Goal: Information Seeking & Learning: Learn about a topic

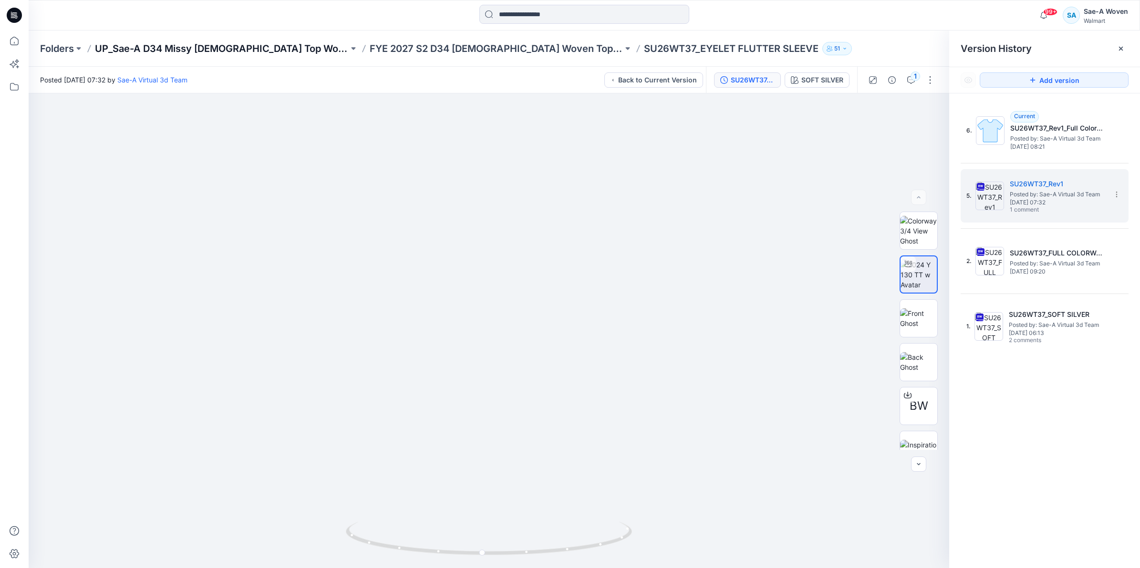
click at [166, 53] on p "UP_Sae-A D34 Missy [DEMOGRAPHIC_DATA] Top Woven" at bounding box center [222, 48] width 254 height 13
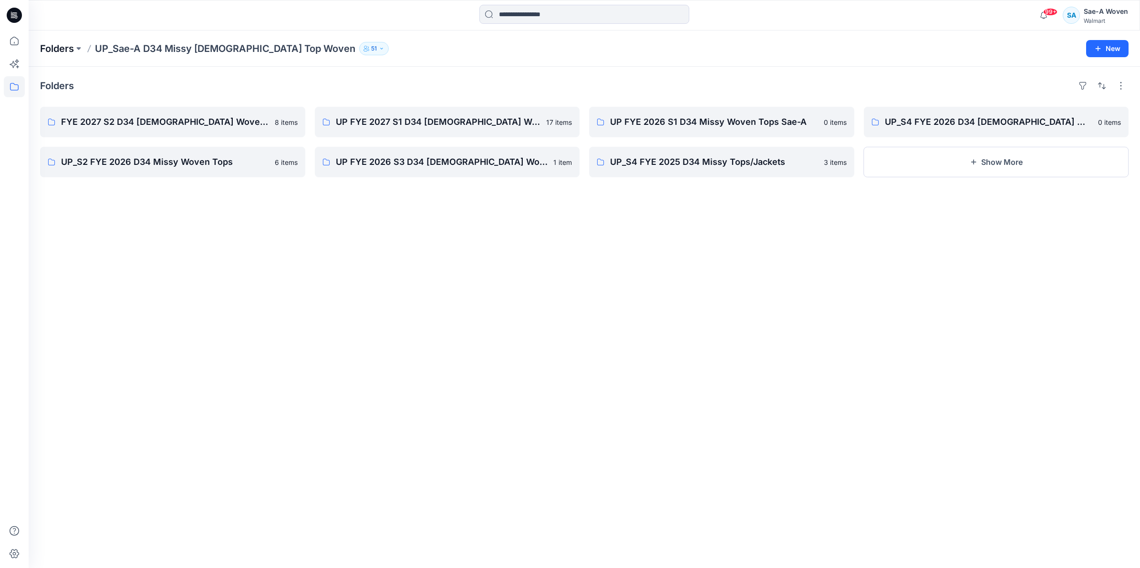
click at [42, 52] on p "Folders" at bounding box center [57, 48] width 34 height 13
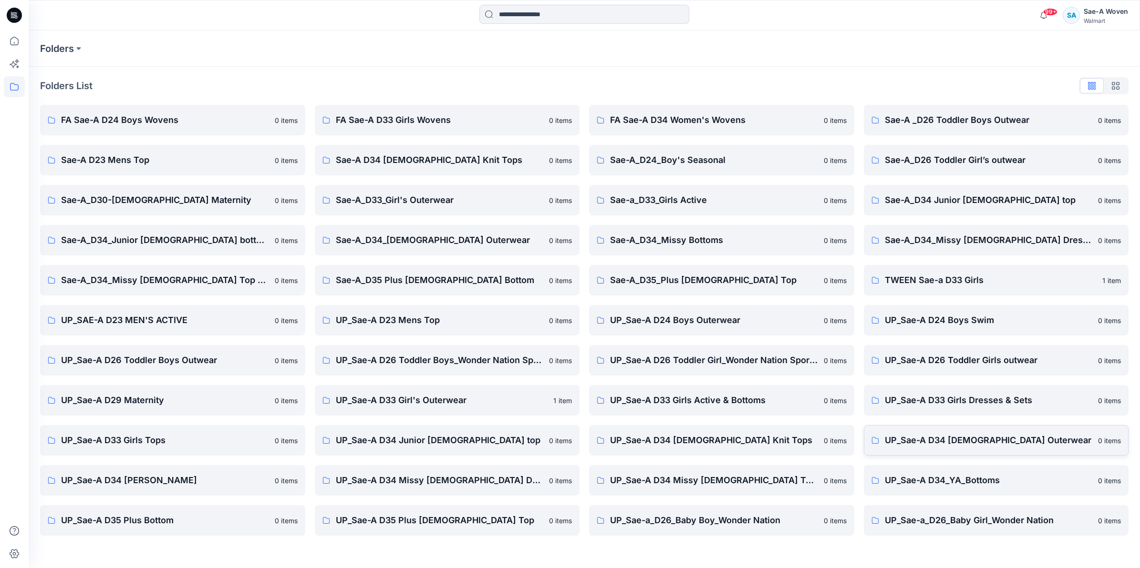
click at [1000, 448] on link "UP_Sae-A D34 [DEMOGRAPHIC_DATA] Outerwear 0 items" at bounding box center [996, 440] width 265 height 31
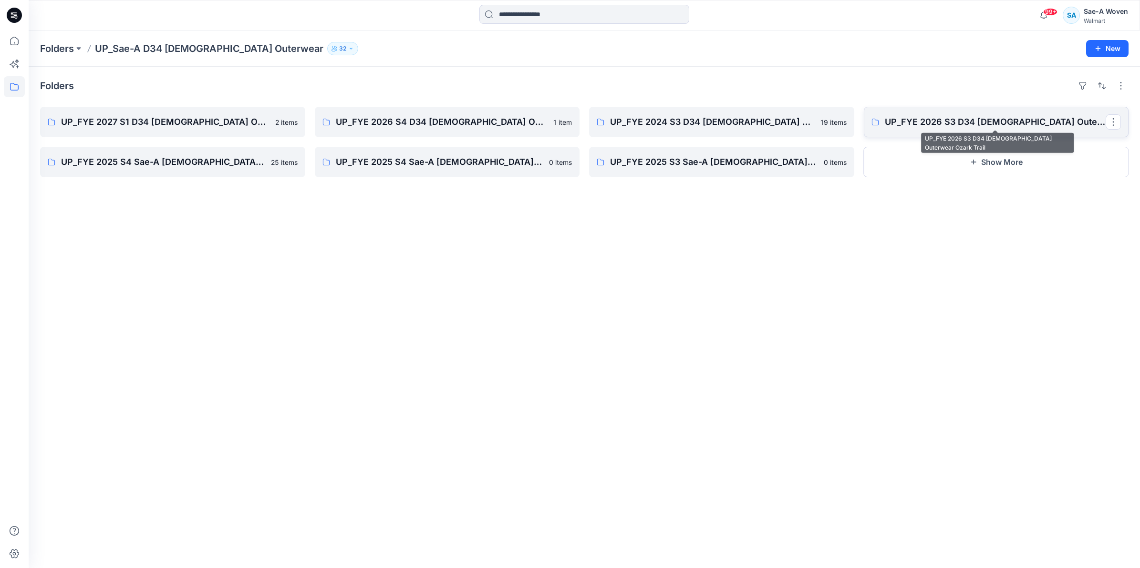
click at [931, 122] on p "UP_FYE 2026 S3 D34 [DEMOGRAPHIC_DATA] Outerwear Ozark Trail" at bounding box center [995, 121] width 221 height 13
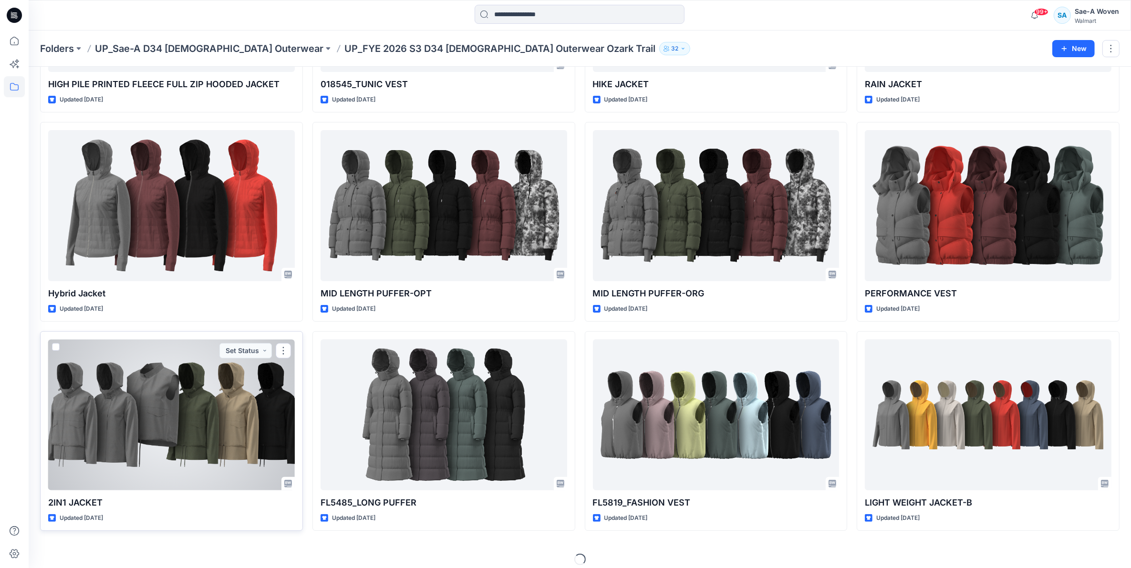
scroll to position [203, 0]
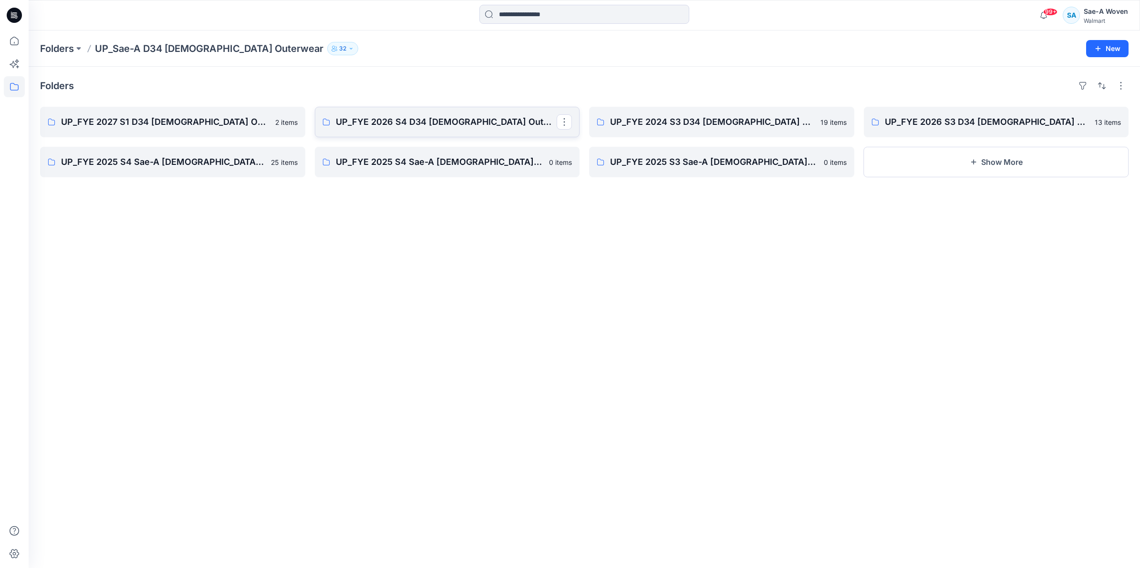
click at [464, 120] on p "UP_FYE 2026 S4 D34 [DEMOGRAPHIC_DATA] Outwear Ozark Trail" at bounding box center [446, 121] width 221 height 13
click at [104, 163] on p "UP_FYE 2025 S4 Sae-A [DEMOGRAPHIC_DATA] Outerwear Ozark Trail" at bounding box center [171, 161] width 221 height 13
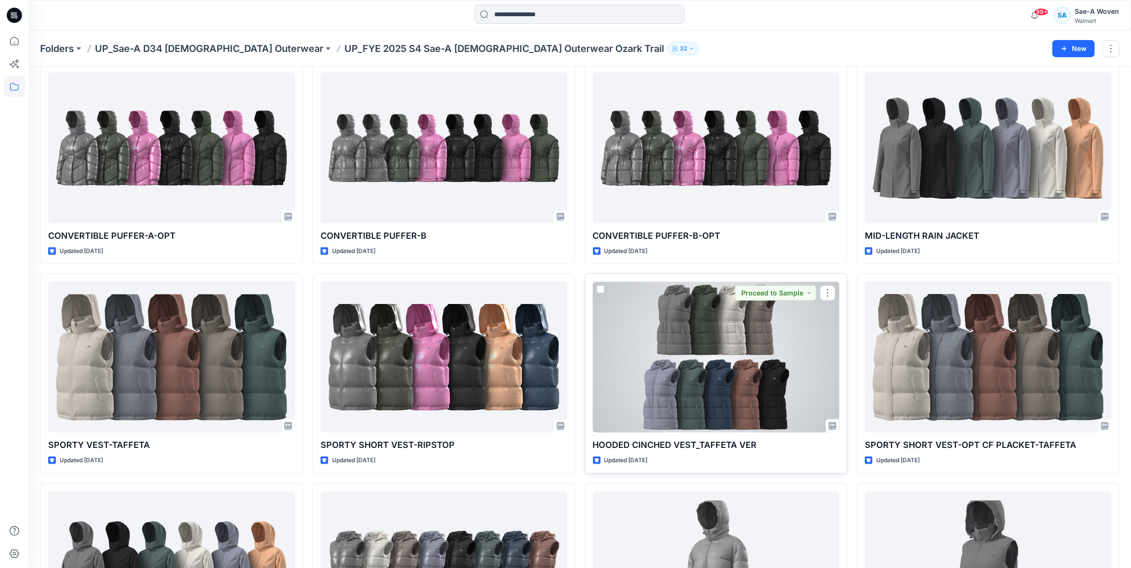
scroll to position [649, 0]
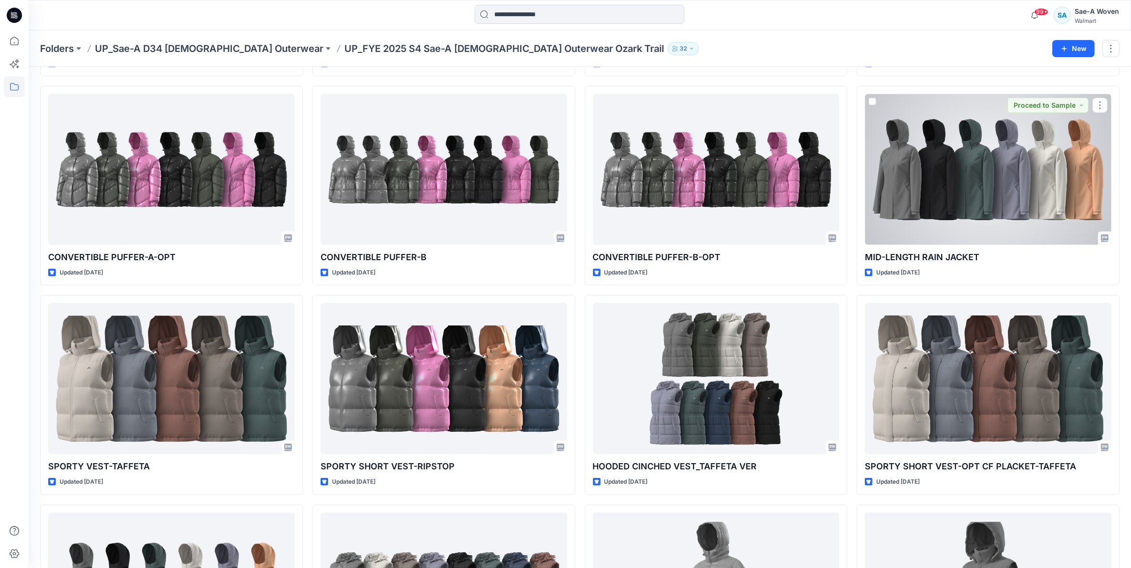
click at [924, 154] on div at bounding box center [988, 169] width 247 height 151
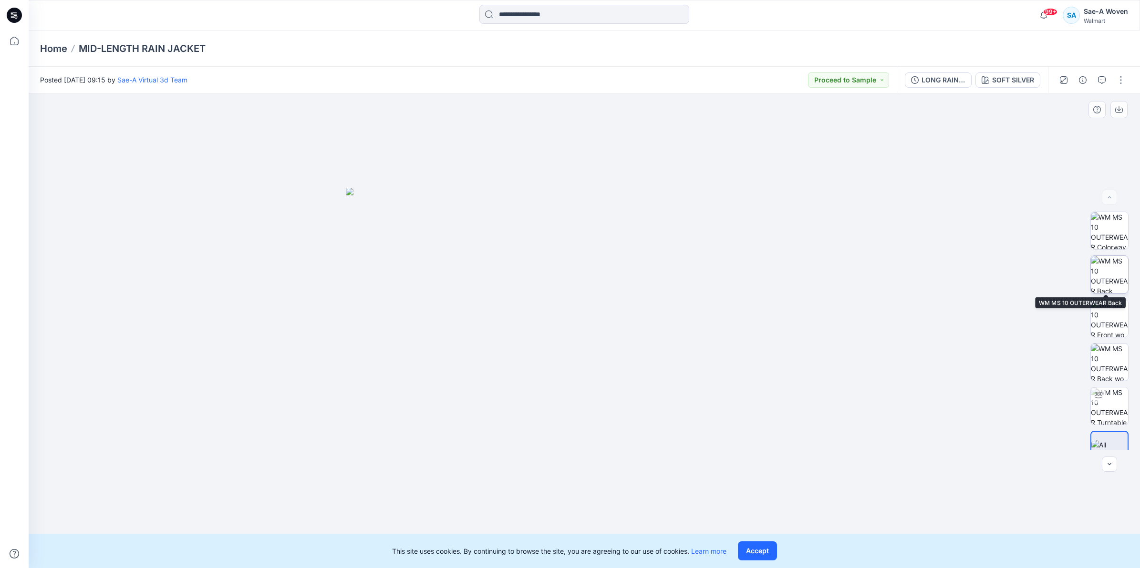
click at [1102, 258] on img at bounding box center [1109, 274] width 37 height 37
click at [1104, 402] on img at bounding box center [1109, 406] width 37 height 37
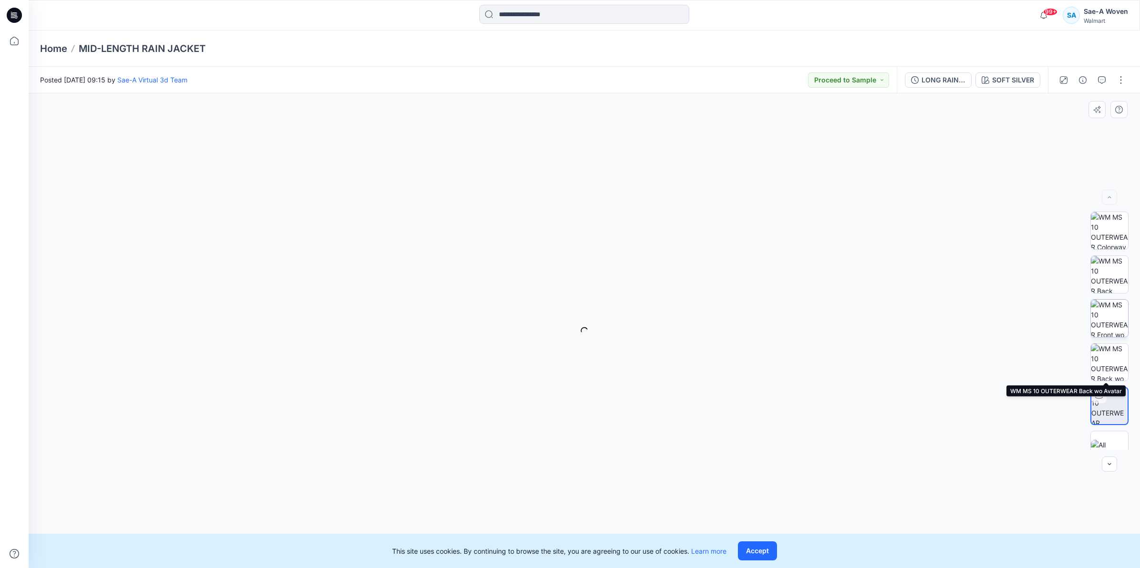
drag, startPoint x: 1105, startPoint y: 357, endPoint x: 1100, endPoint y: 315, distance: 41.8
click at [1105, 356] on img at bounding box center [1109, 362] width 37 height 37
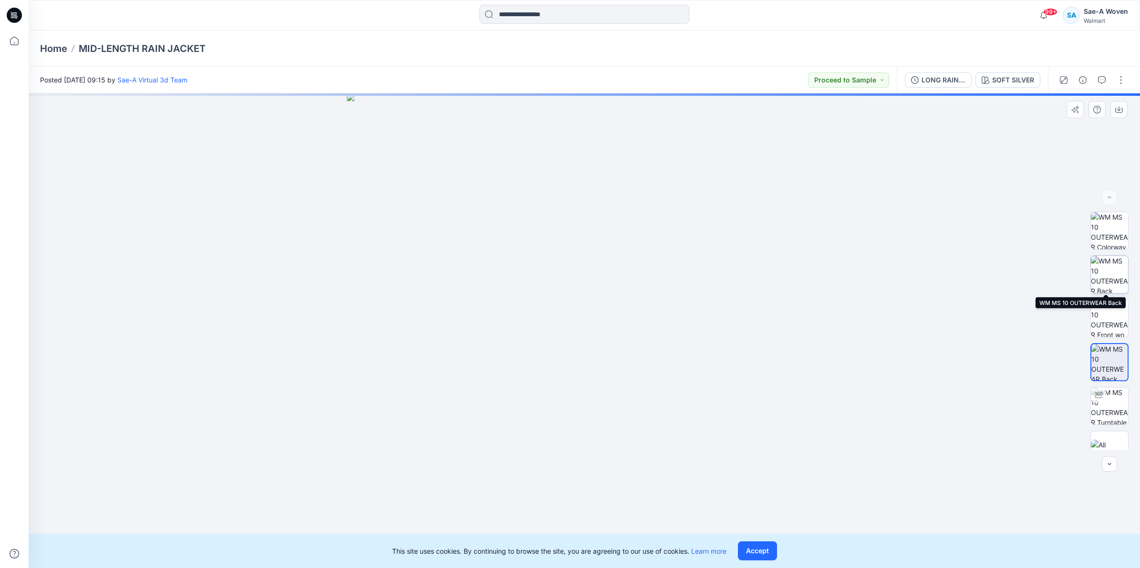
click at [1092, 258] on img at bounding box center [1109, 274] width 37 height 37
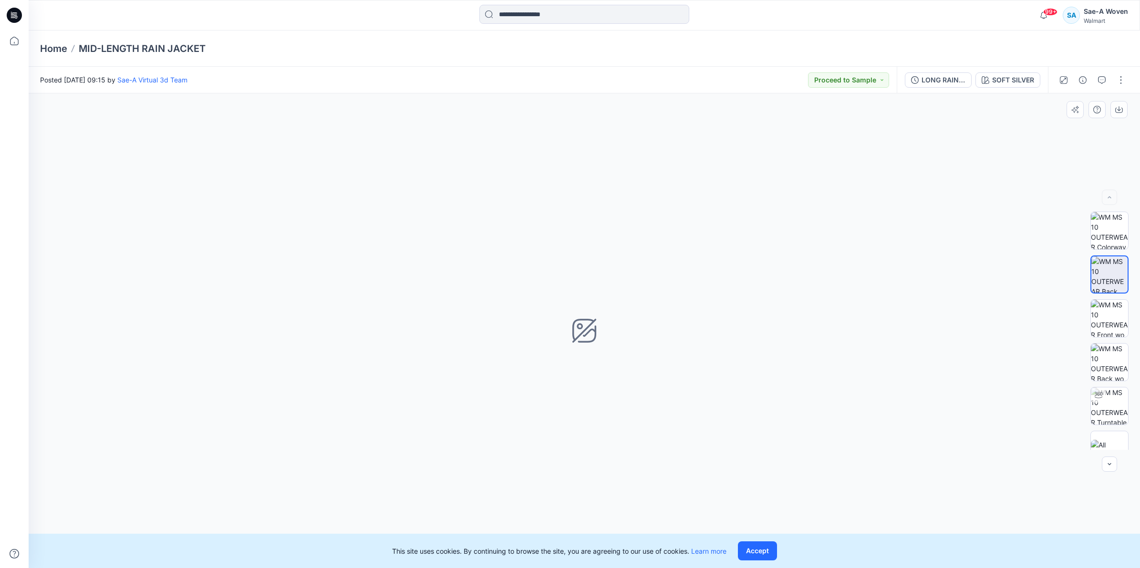
click at [553, 270] on div "SOFT SILVER Loading... Material Properties Loading..." at bounding box center [584, 330] width 1111 height 475
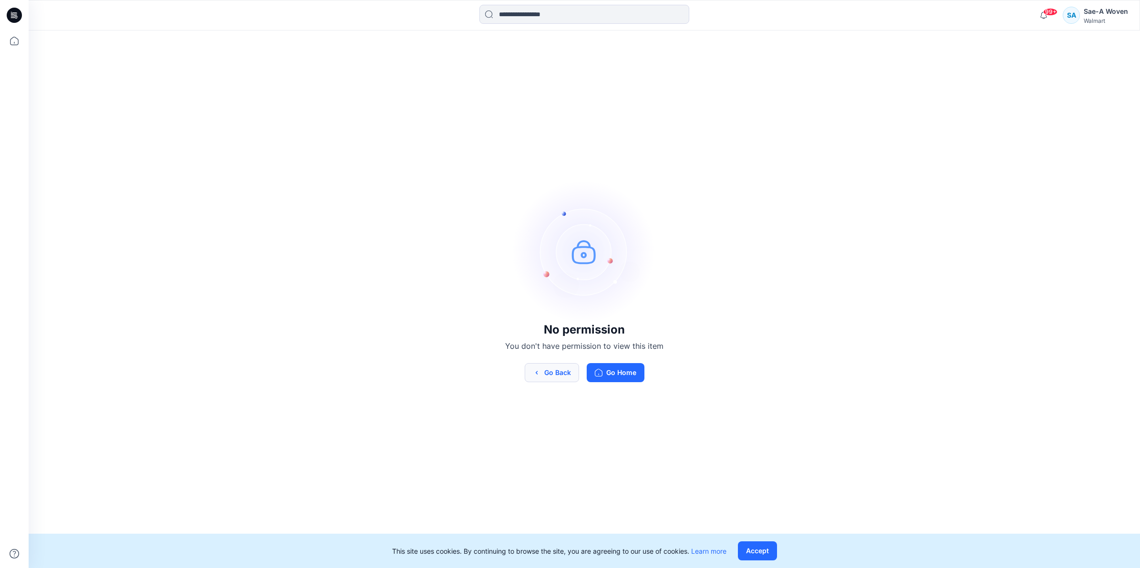
click at [551, 372] on button "Go Back" at bounding box center [552, 372] width 54 height 19
click at [629, 372] on button "Go Home" at bounding box center [616, 372] width 58 height 19
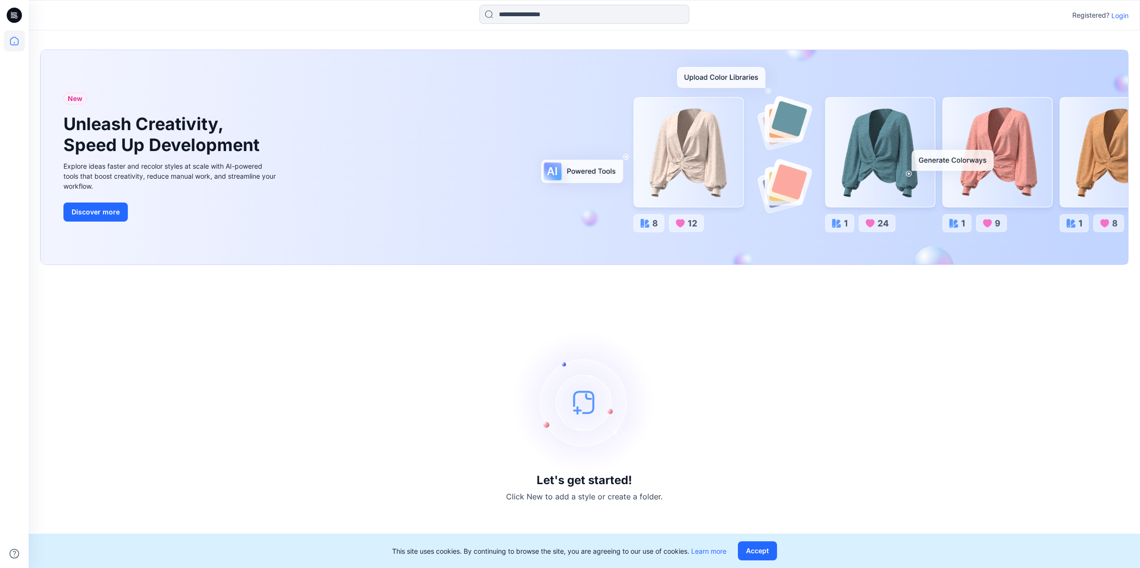
click at [1114, 14] on p "Login" at bounding box center [1119, 15] width 17 height 10
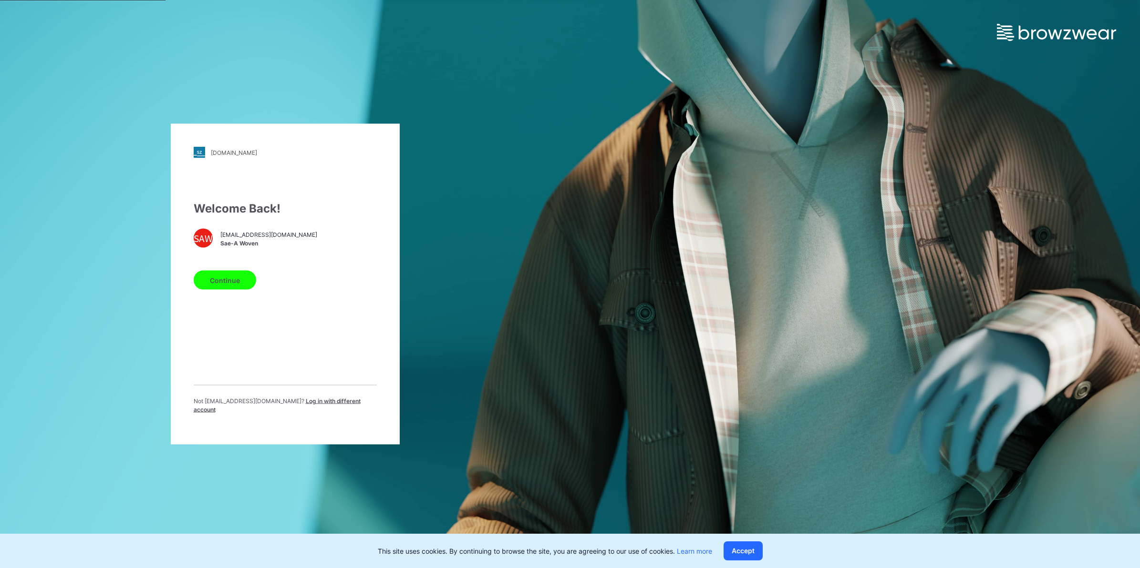
click at [328, 232] on div "SAW [EMAIL_ADDRESS][DOMAIN_NAME] Sae-A Woven" at bounding box center [285, 238] width 183 height 19
click at [299, 247] on div "SAW [EMAIL_ADDRESS][DOMAIN_NAME] Sae-A Woven" at bounding box center [285, 238] width 183 height 19
click at [244, 281] on button "Continue" at bounding box center [225, 280] width 62 height 19
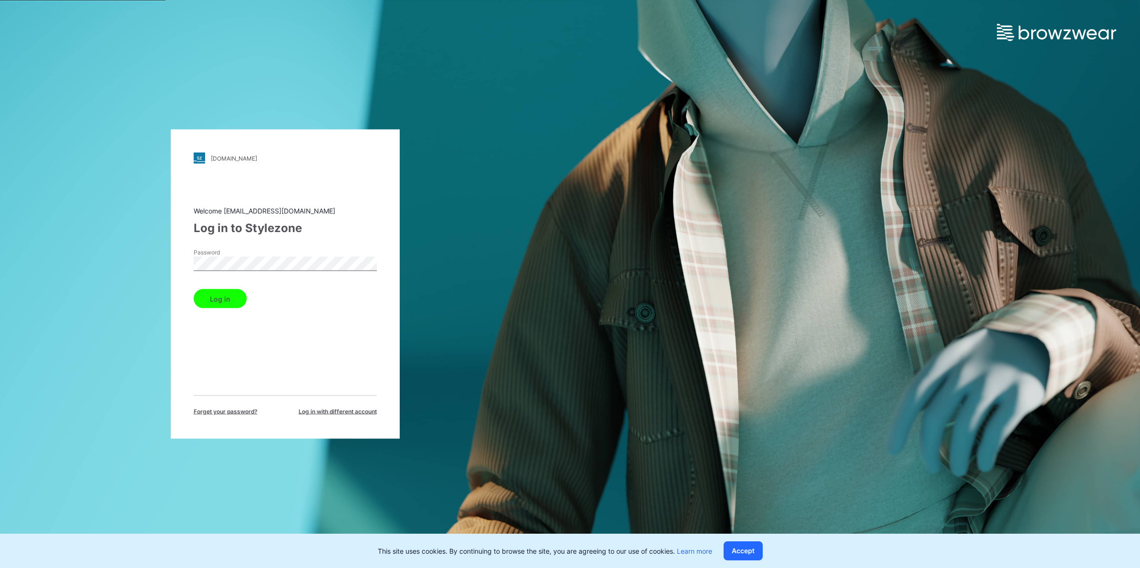
click at [215, 300] on button "Log in" at bounding box center [220, 298] width 53 height 19
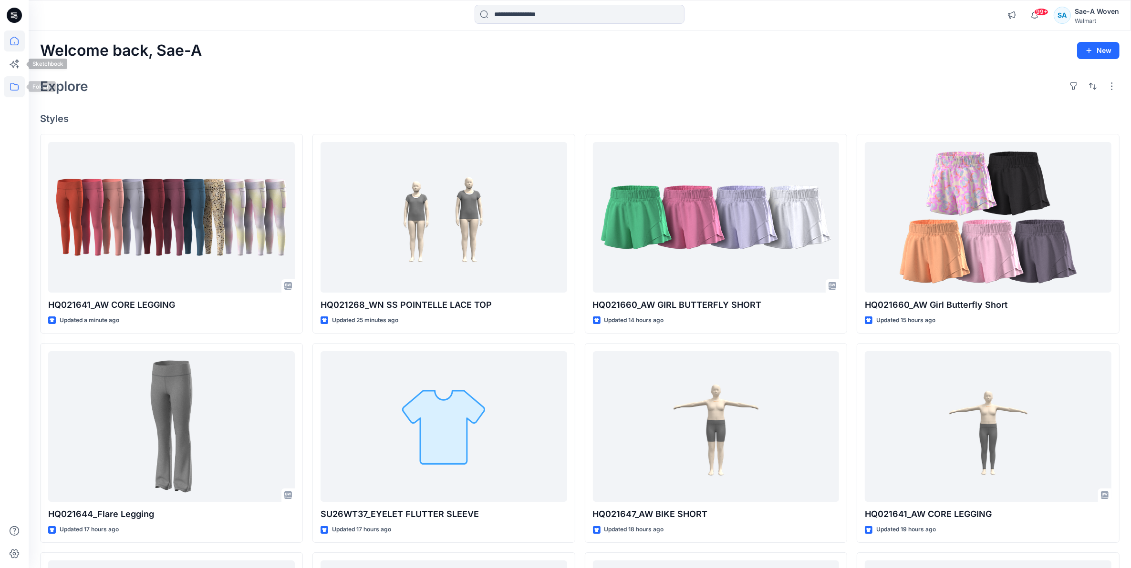
click at [17, 87] on icon at bounding box center [14, 86] width 21 height 21
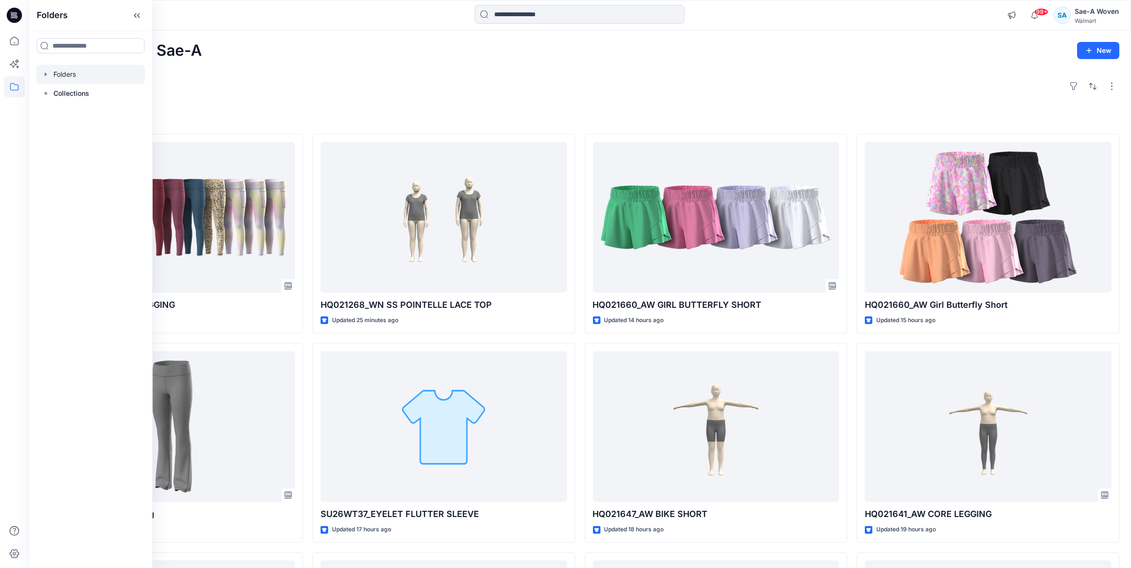
click at [72, 70] on div at bounding box center [90, 74] width 109 height 19
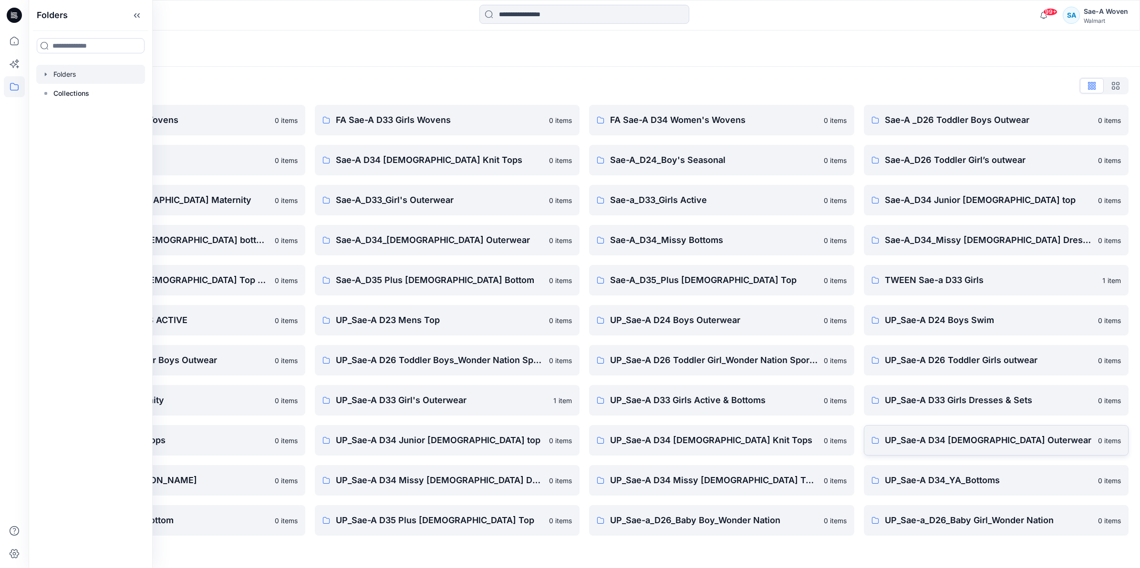
click at [973, 448] on link "UP_Sae-A D34 [DEMOGRAPHIC_DATA] Outerwear 0 items" at bounding box center [996, 440] width 265 height 31
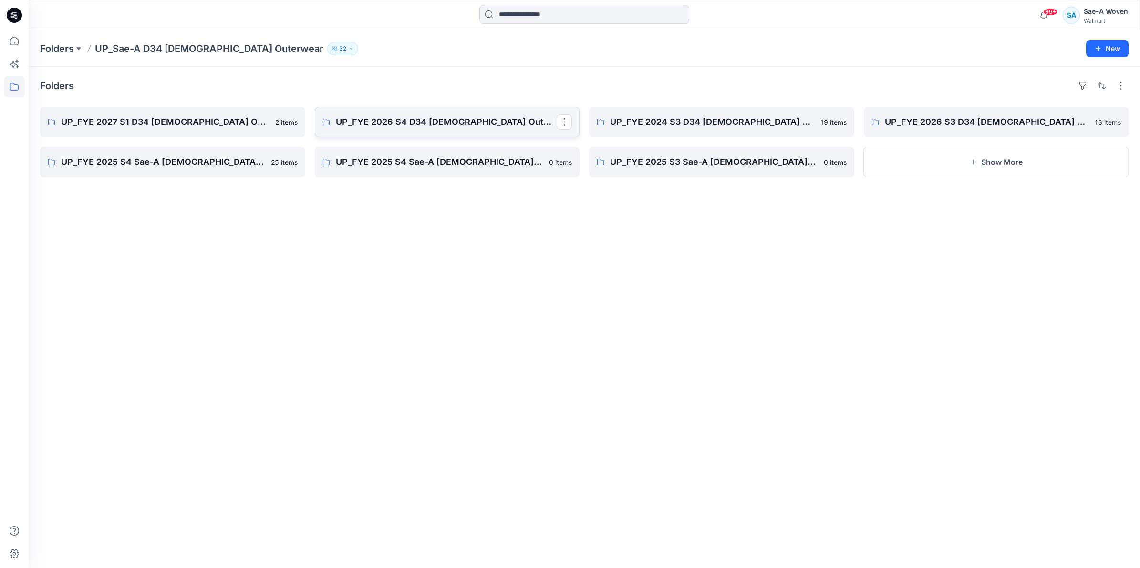
click at [388, 122] on p "UP_FYE 2026 S4 D34 [DEMOGRAPHIC_DATA] Outwear Ozark Trail" at bounding box center [446, 121] width 221 height 13
click at [210, 170] on link "UP_FYE 2025 S4 Sae-A [DEMOGRAPHIC_DATA] Outerwear Ozark Trail" at bounding box center [172, 162] width 265 height 31
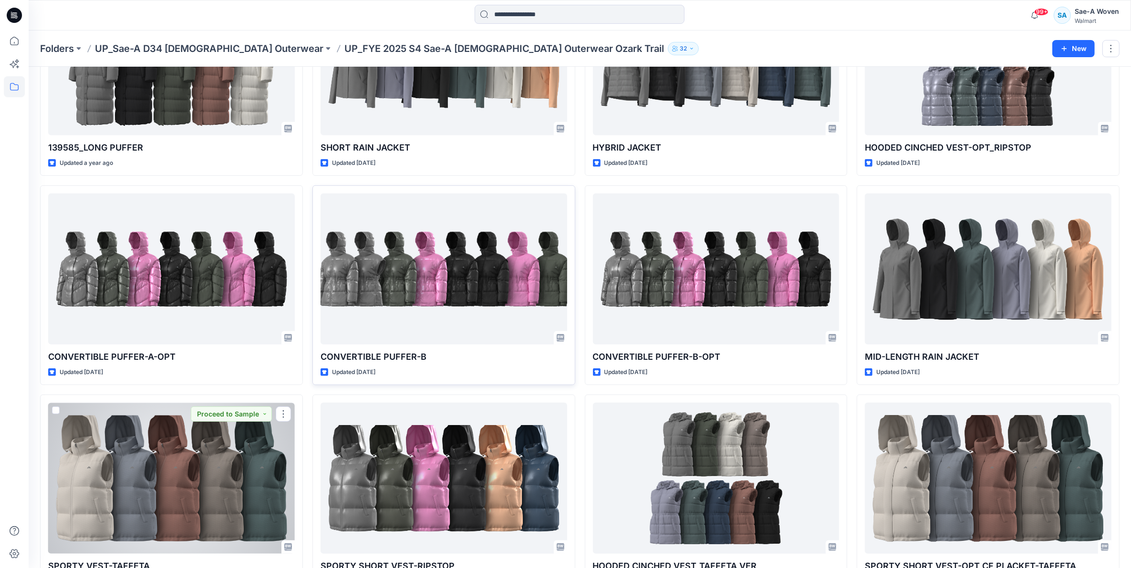
scroll to position [530, 0]
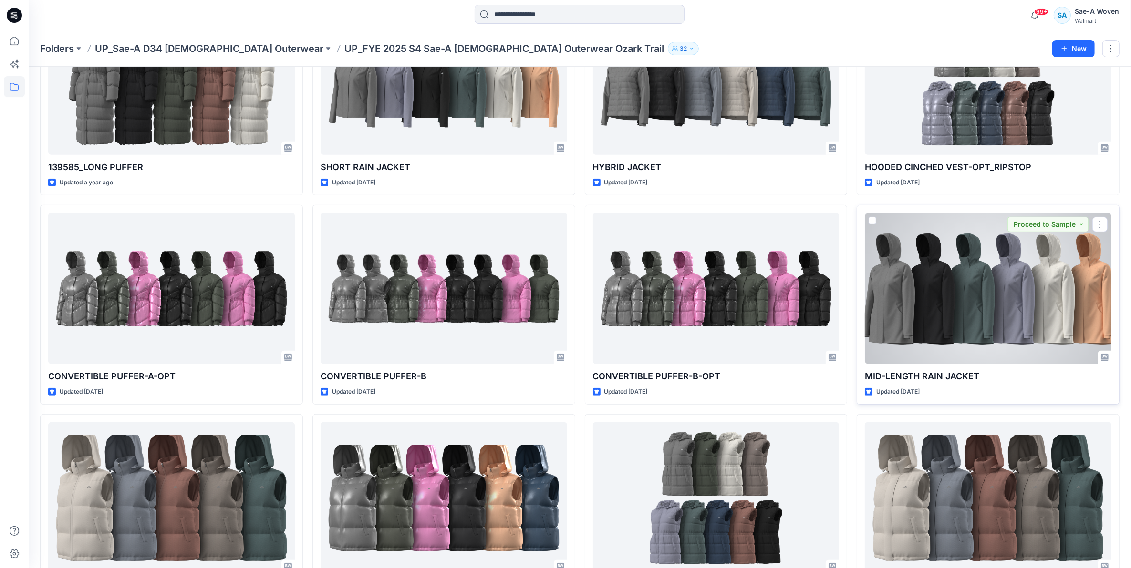
click at [923, 296] on div at bounding box center [988, 288] width 247 height 151
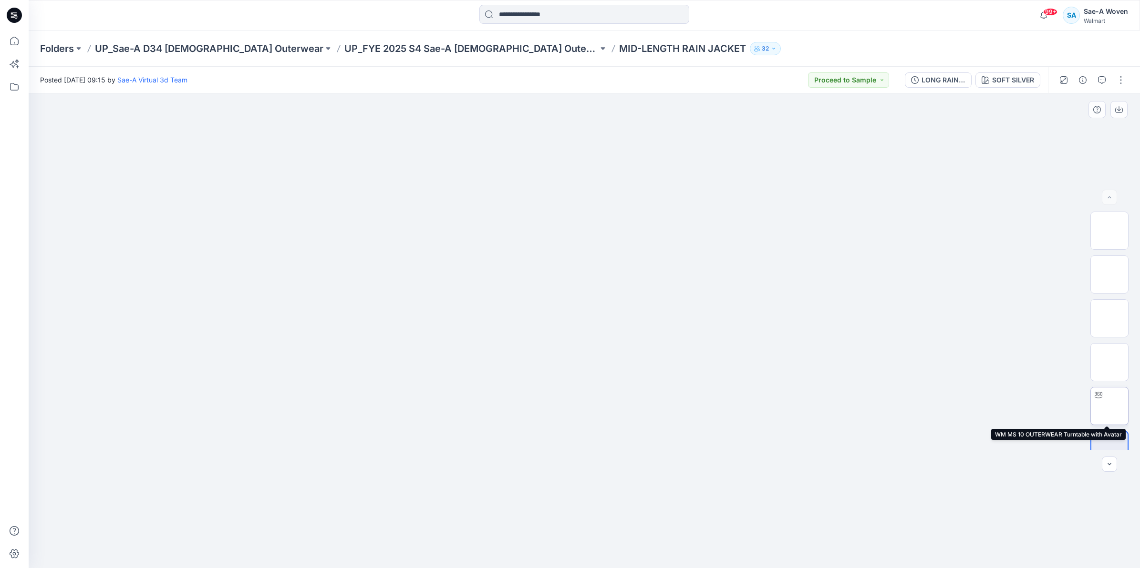
click at [1094, 394] on icon at bounding box center [1098, 396] width 8 height 8
click at [933, 78] on div "LONG RAIN JACKET" at bounding box center [943, 80] width 44 height 10
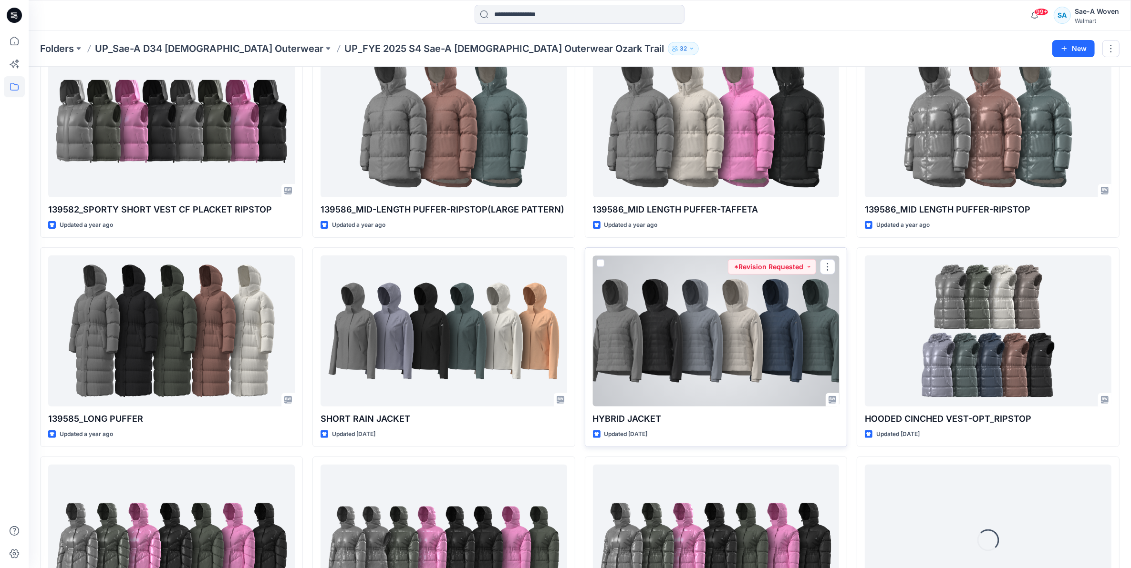
scroll to position [203, 0]
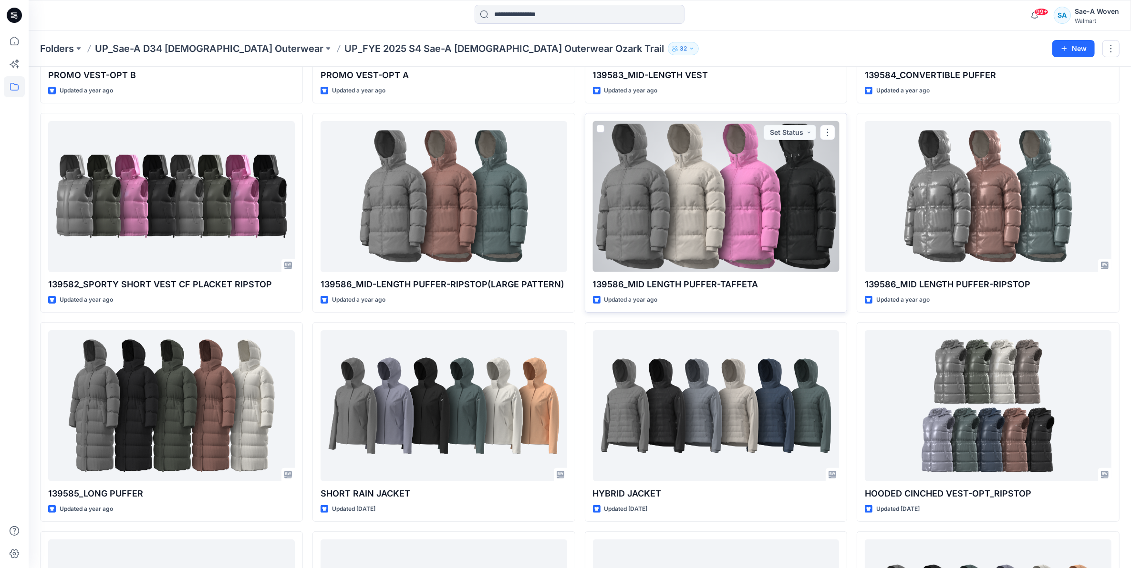
click at [658, 217] on div at bounding box center [716, 196] width 247 height 151
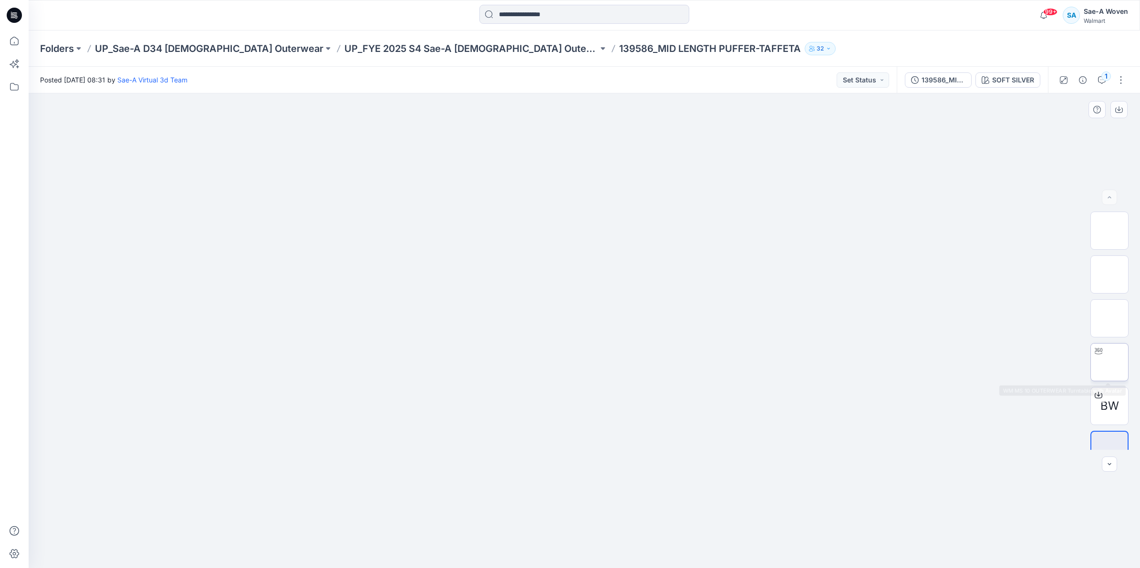
click at [1109, 362] on img at bounding box center [1109, 362] width 0 height 0
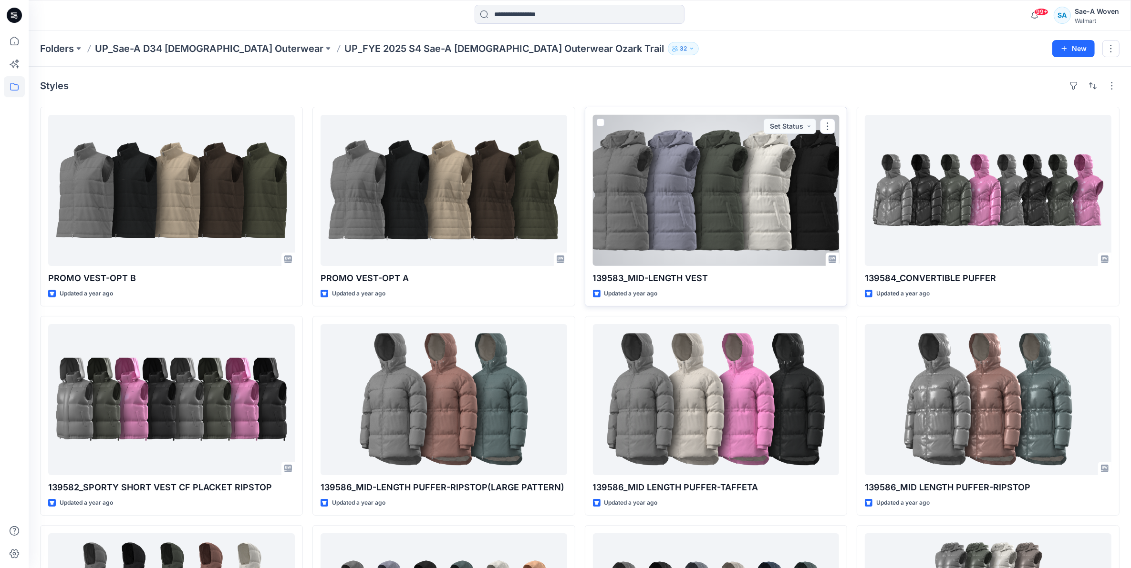
click at [699, 243] on div at bounding box center [716, 190] width 247 height 151
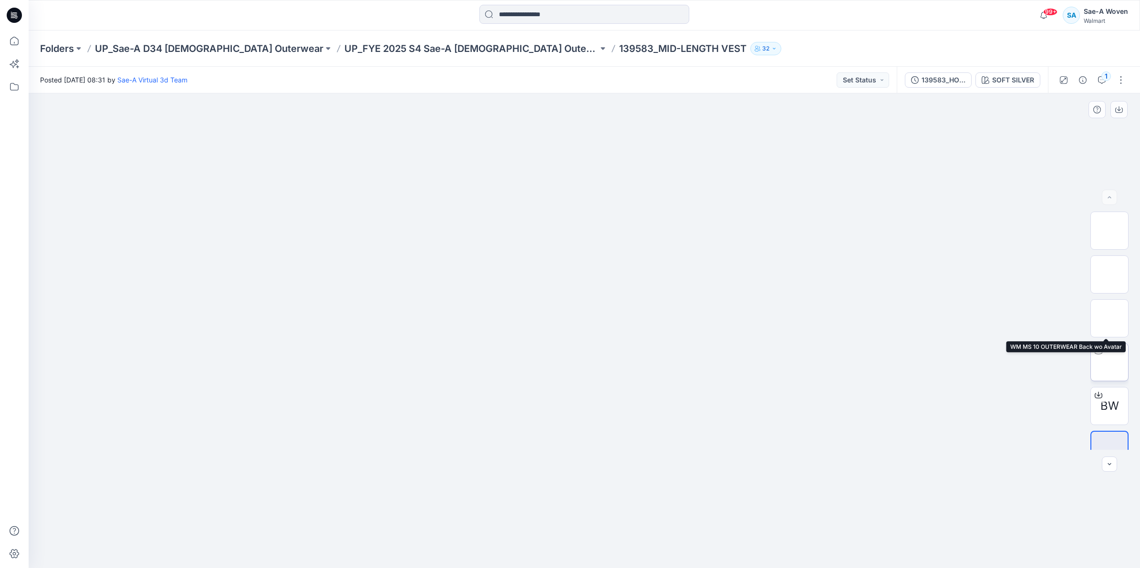
click at [1109, 362] on img at bounding box center [1109, 362] width 0 height 0
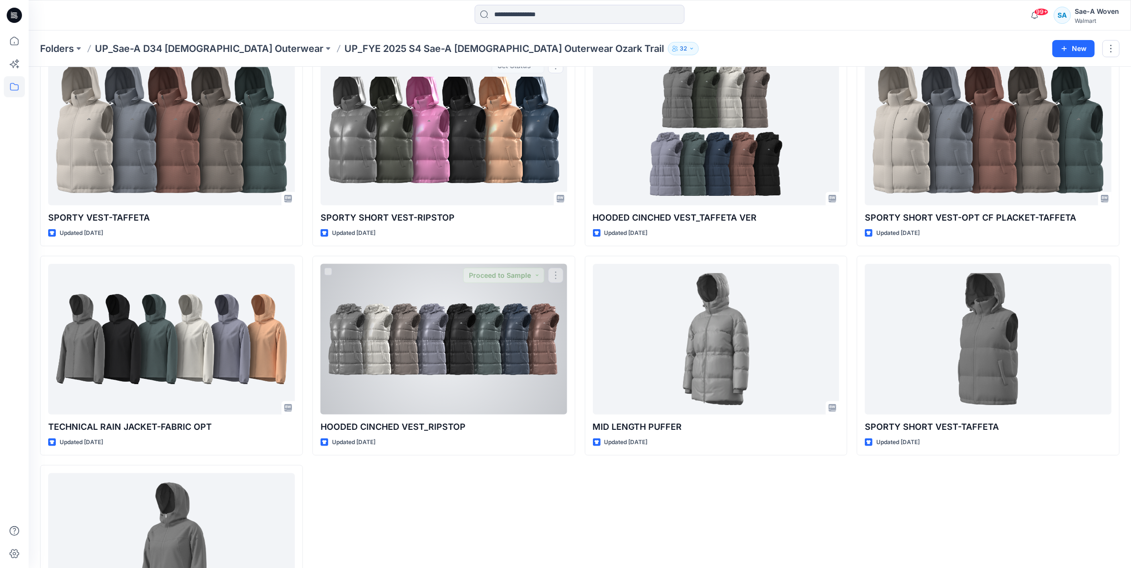
scroll to position [1007, 0]
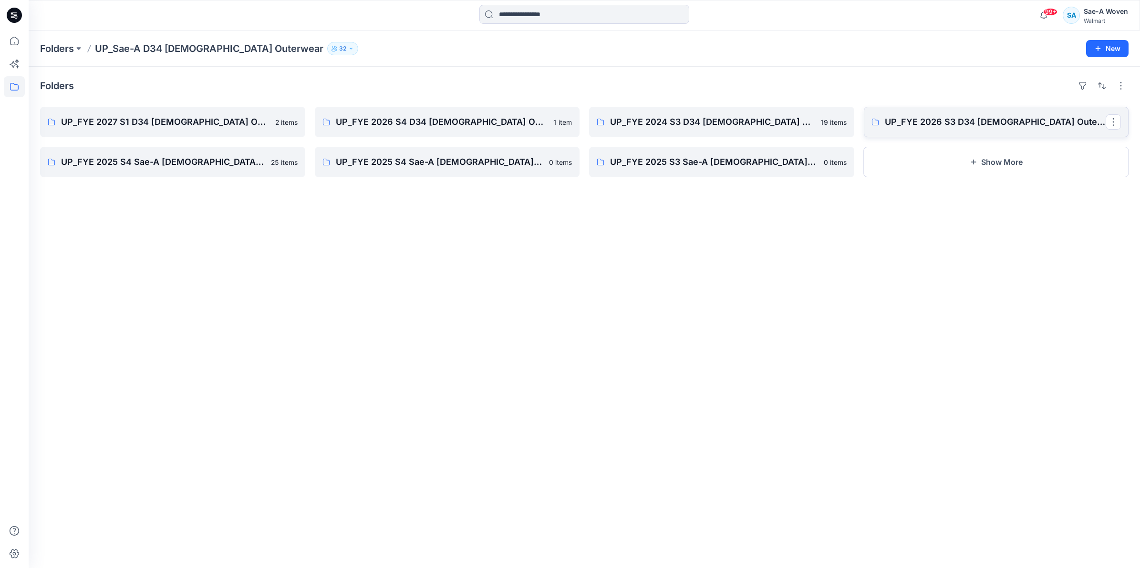
click at [934, 118] on p "UP_FYE 2026 S3 D34 [DEMOGRAPHIC_DATA] Outerwear Ozark Trail" at bounding box center [995, 121] width 221 height 13
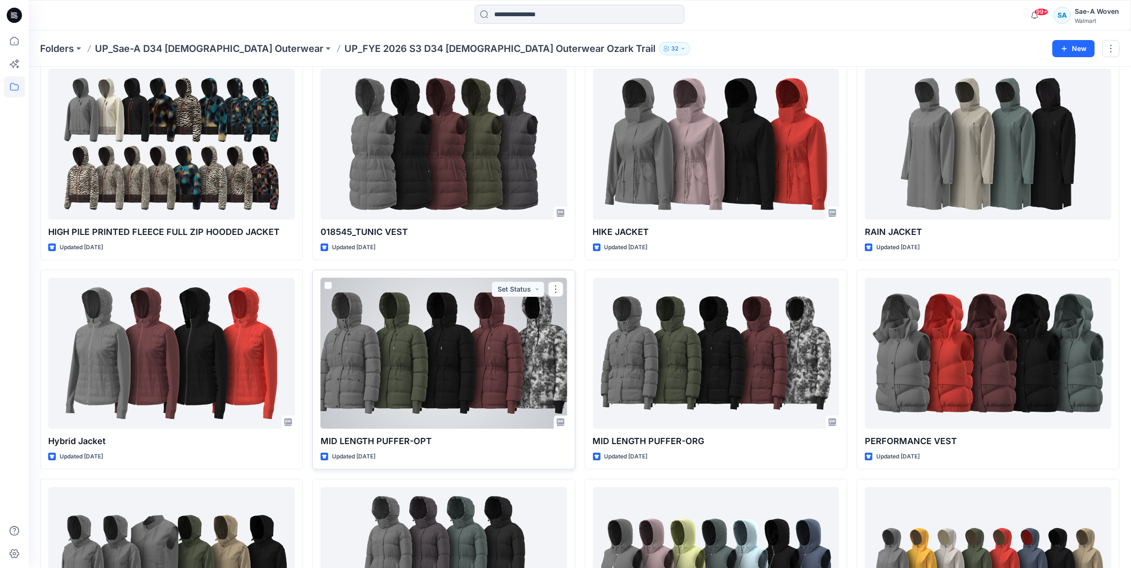
scroll to position [119, 0]
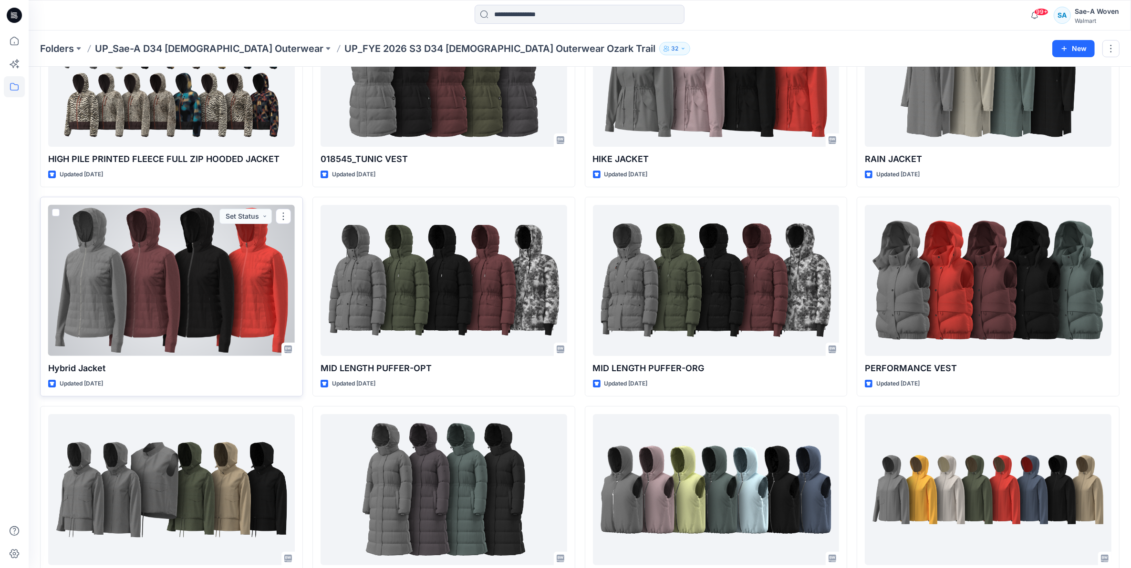
click at [217, 293] on div at bounding box center [171, 280] width 247 height 151
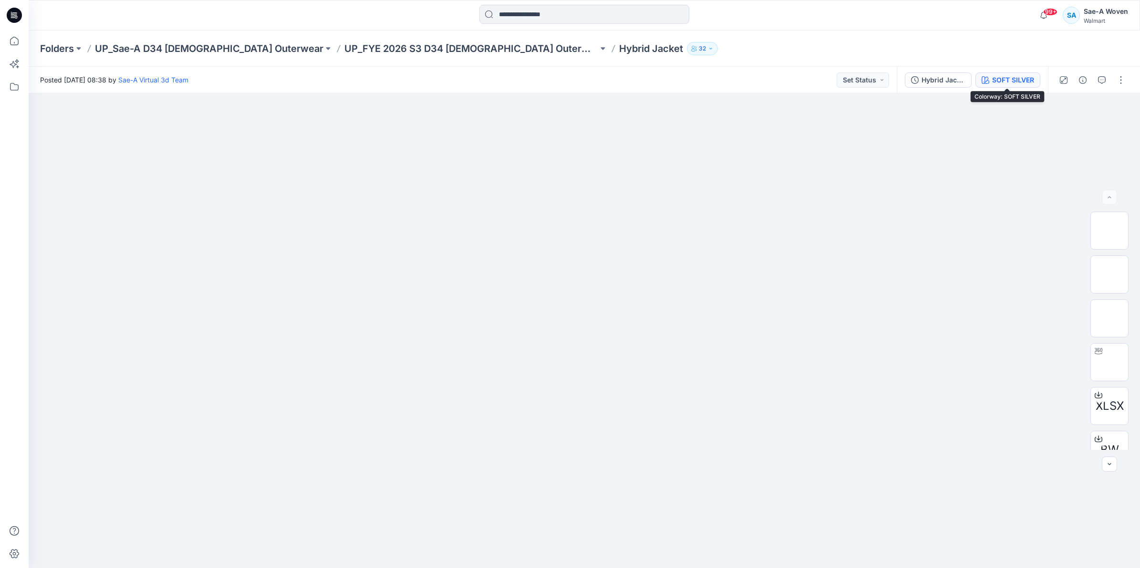
click at [997, 72] on button "SOFT SILVER" at bounding box center [1007, 79] width 65 height 15
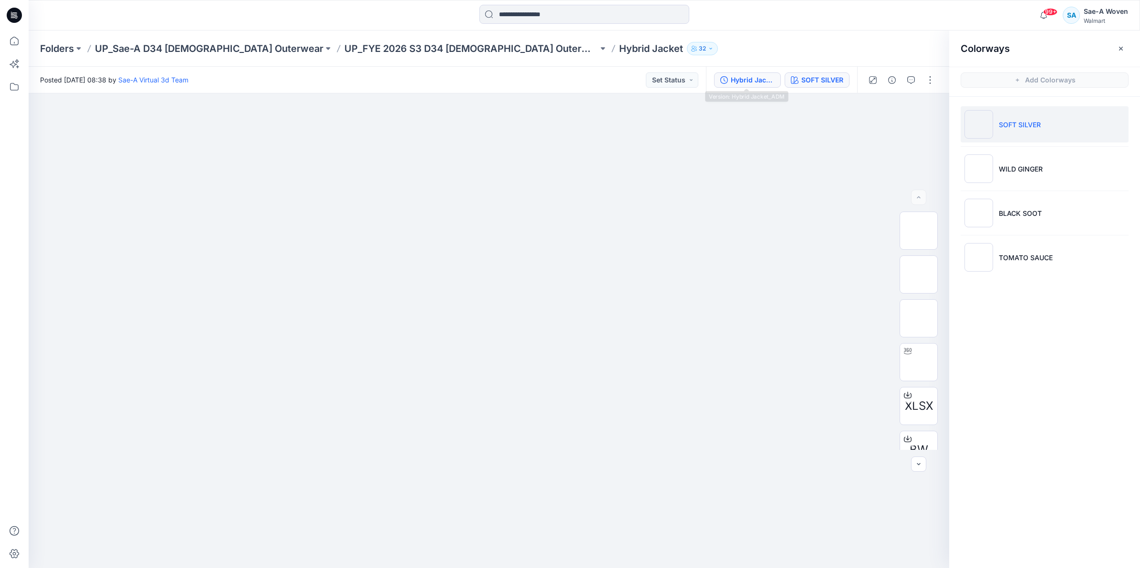
click at [759, 83] on div "Hybrid Jacket_ADM" at bounding box center [753, 80] width 44 height 10
